Goal: Find specific page/section: Find specific page/section

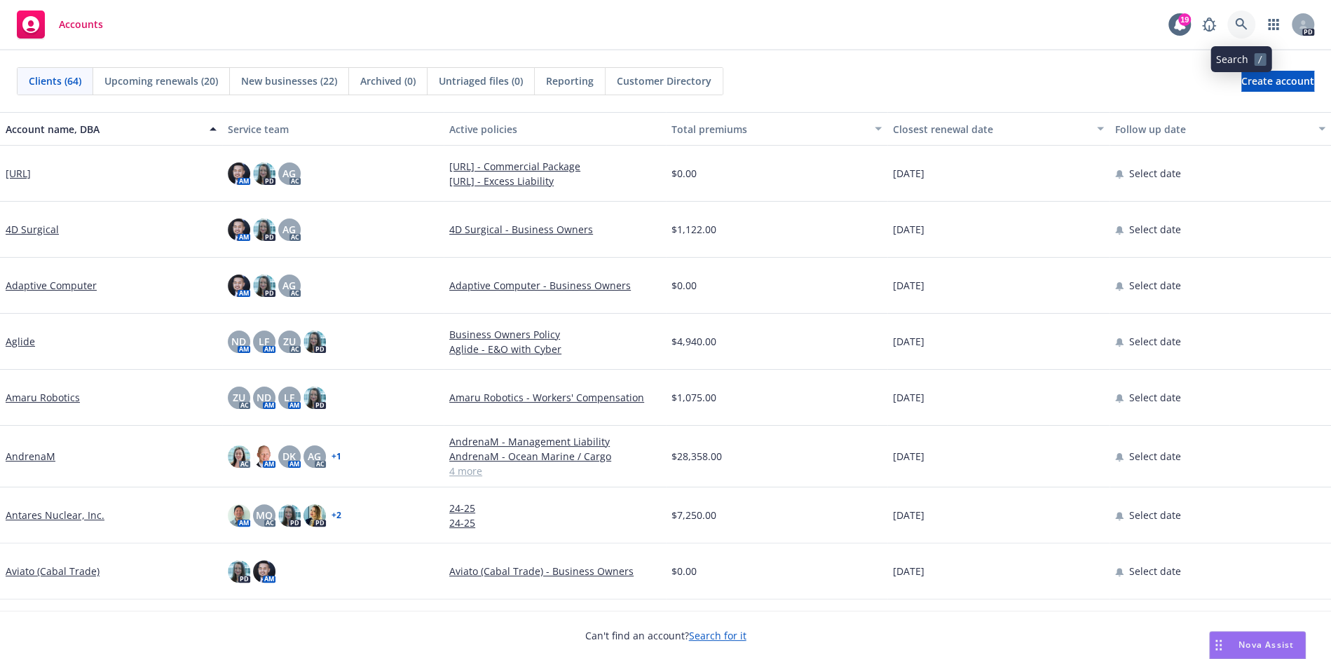
click at [1245, 25] on icon at bounding box center [1241, 24] width 13 height 13
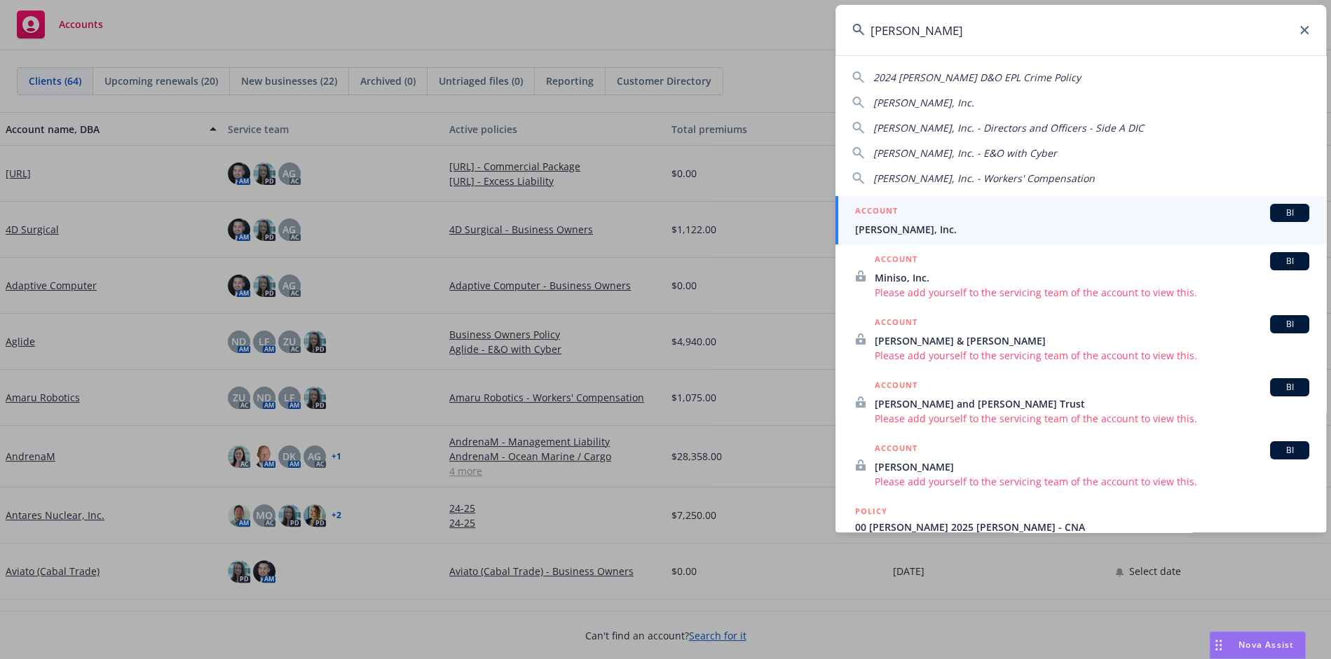
type input "[PERSON_NAME]"
click at [1018, 222] on span "[PERSON_NAME], Inc." at bounding box center [1082, 229] width 454 height 15
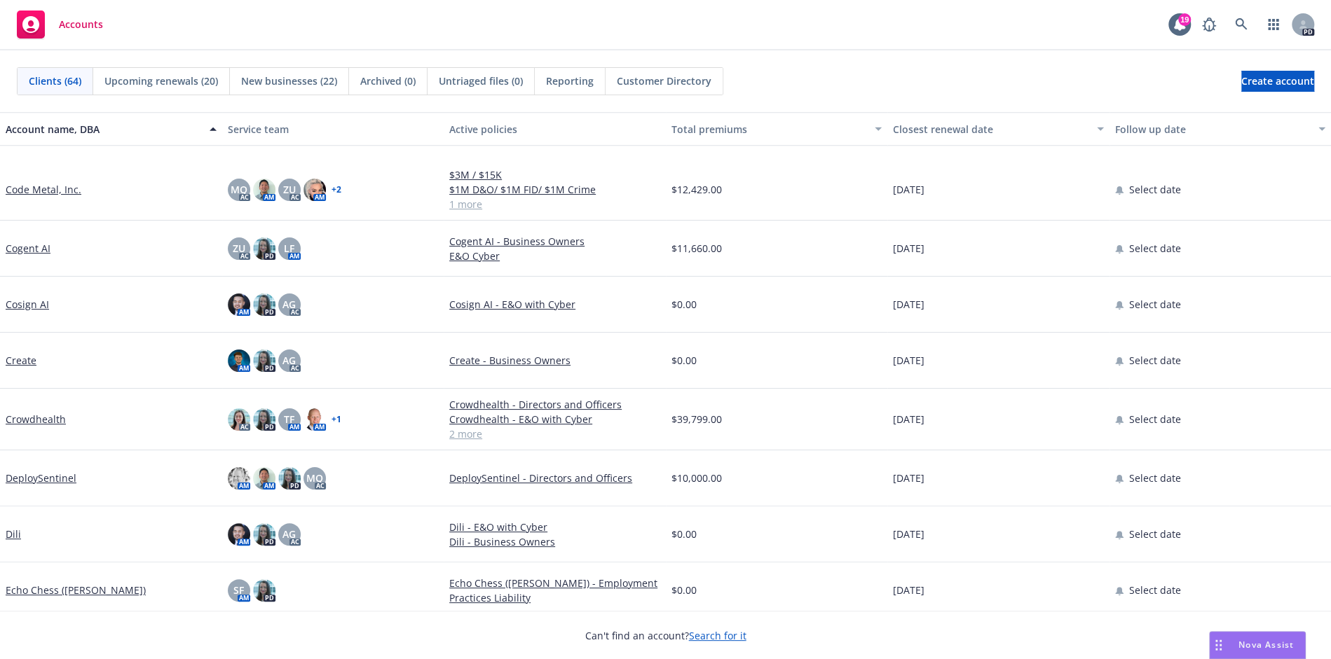
scroll to position [1086, 0]
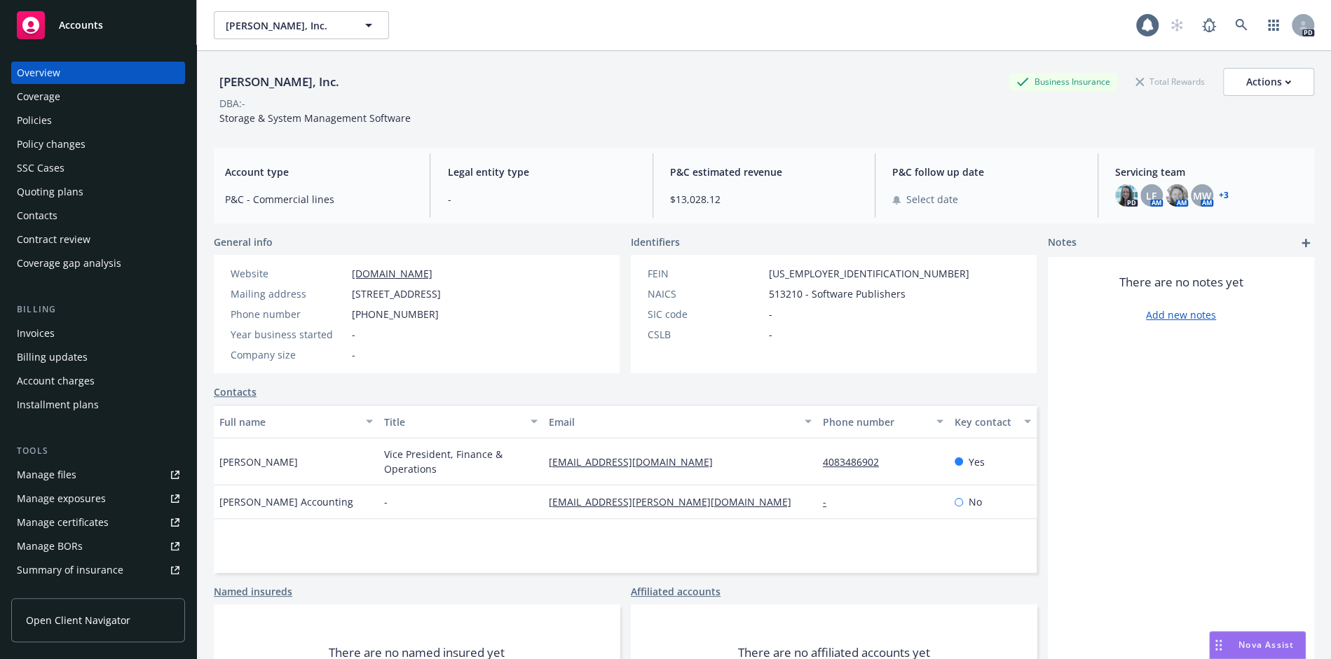
click at [55, 123] on div "Policies" at bounding box center [98, 120] width 163 height 22
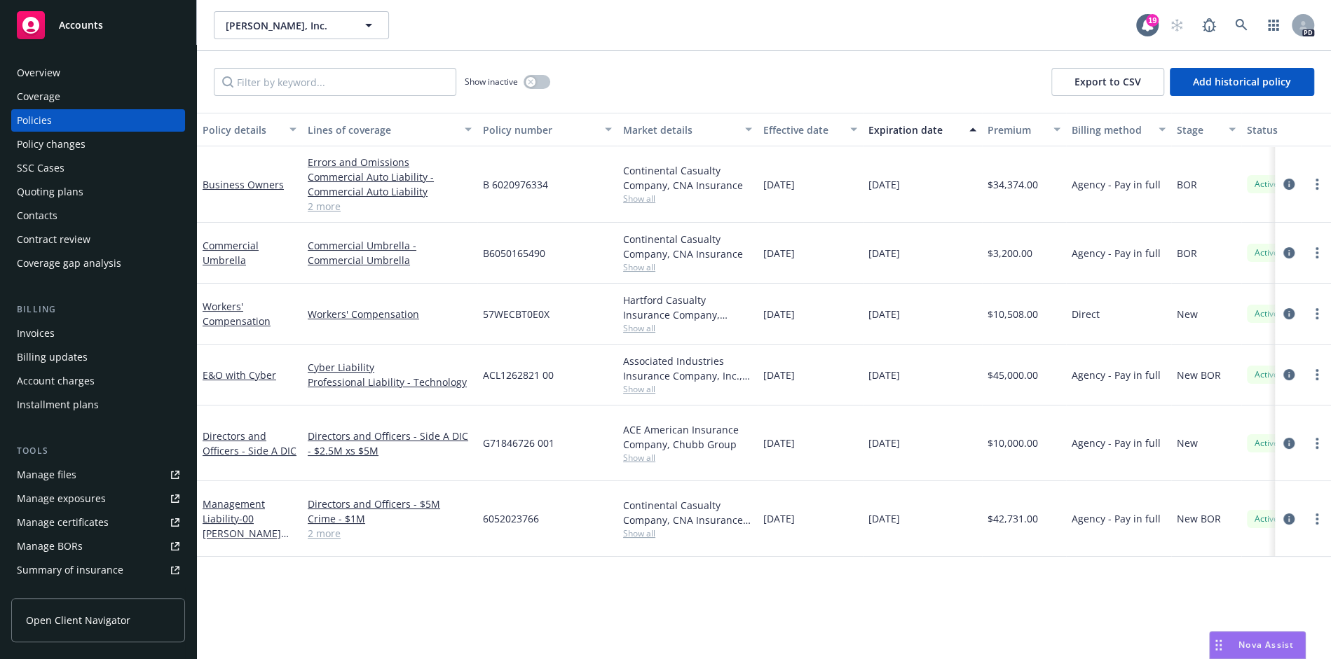
click at [259, 196] on div "Business Owners" at bounding box center [249, 184] width 105 height 76
click at [641, 452] on span "Show all" at bounding box center [687, 458] width 129 height 12
click at [343, 608] on div "Policy details Lines of coverage Policy number Market details Effective date Ex…" at bounding box center [764, 386] width 1134 height 547
